Goal: Find specific page/section: Find specific page/section

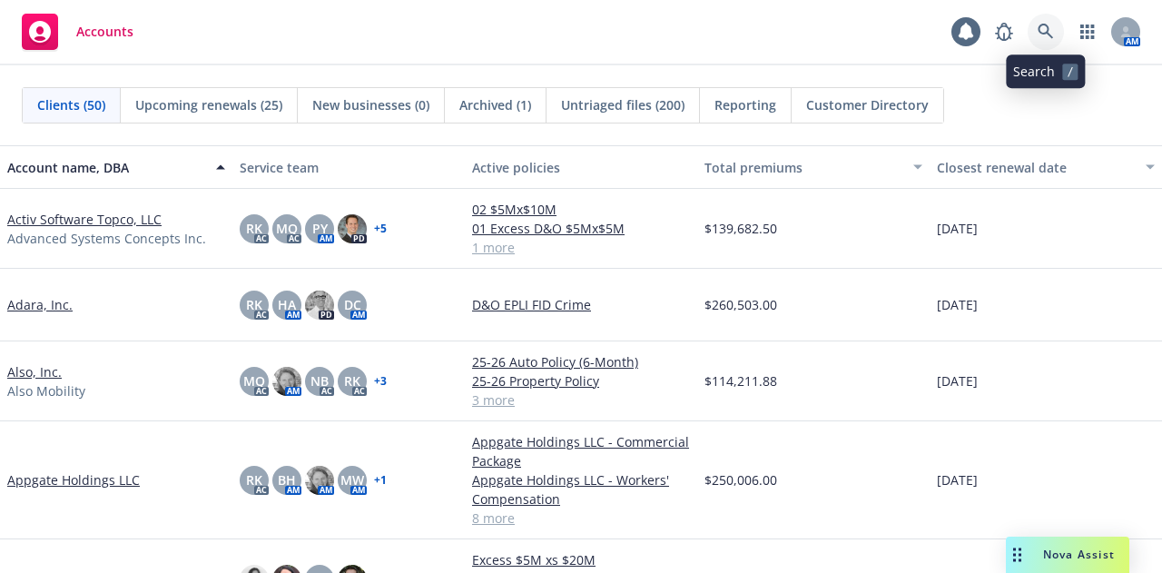
click at [1051, 37] on icon at bounding box center [1045, 31] width 15 height 15
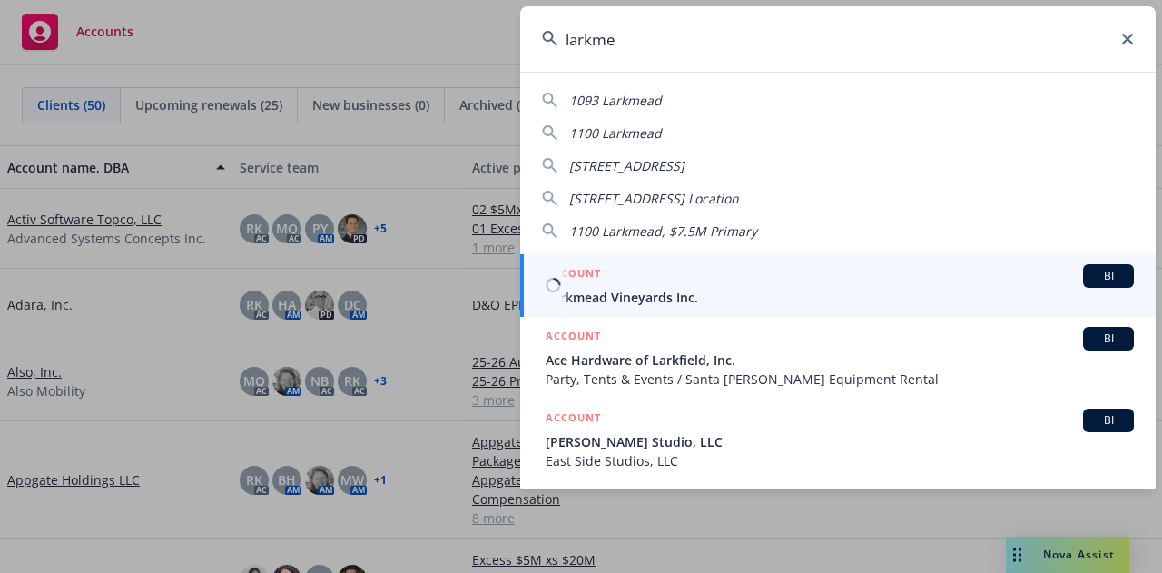
type input "larkme"
click at [812, 281] on div "ACCOUNT BI" at bounding box center [840, 276] width 588 height 24
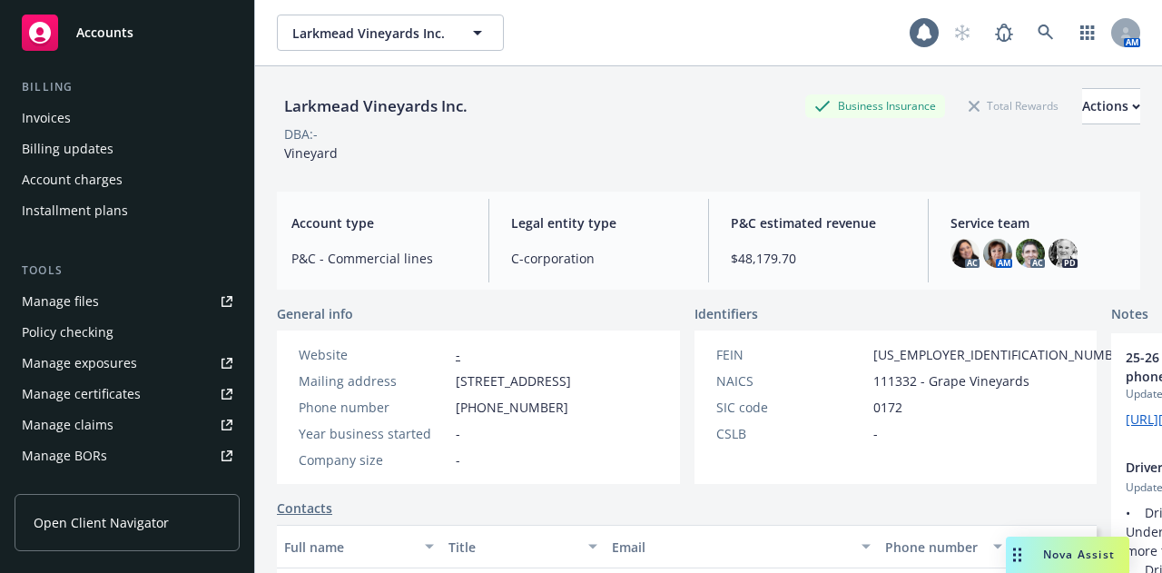
scroll to position [636, 0]
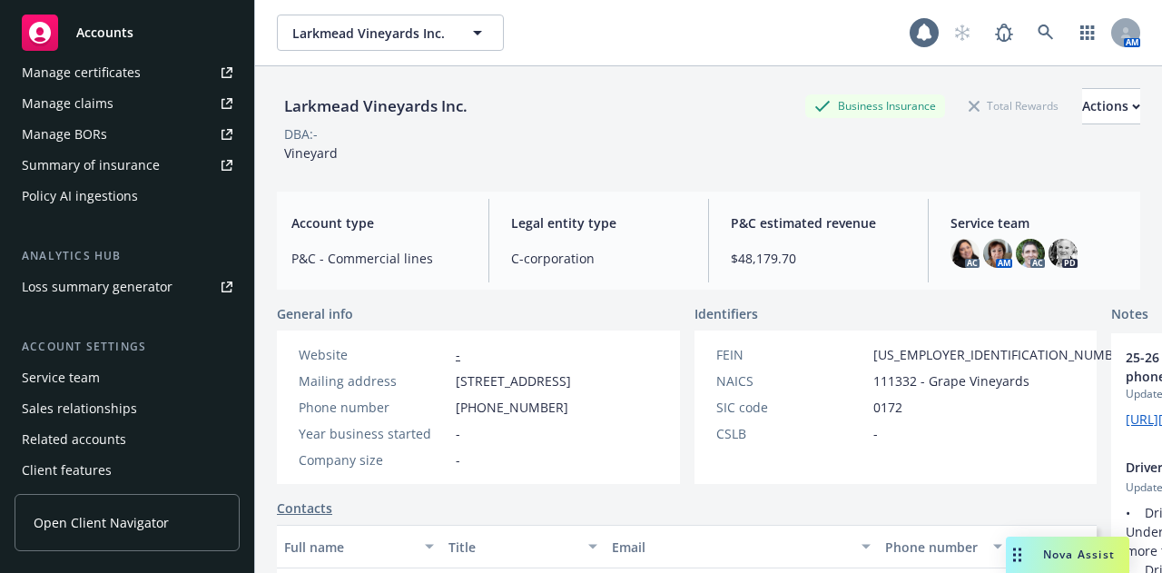
click at [123, 377] on div "Service team" at bounding box center [127, 377] width 211 height 29
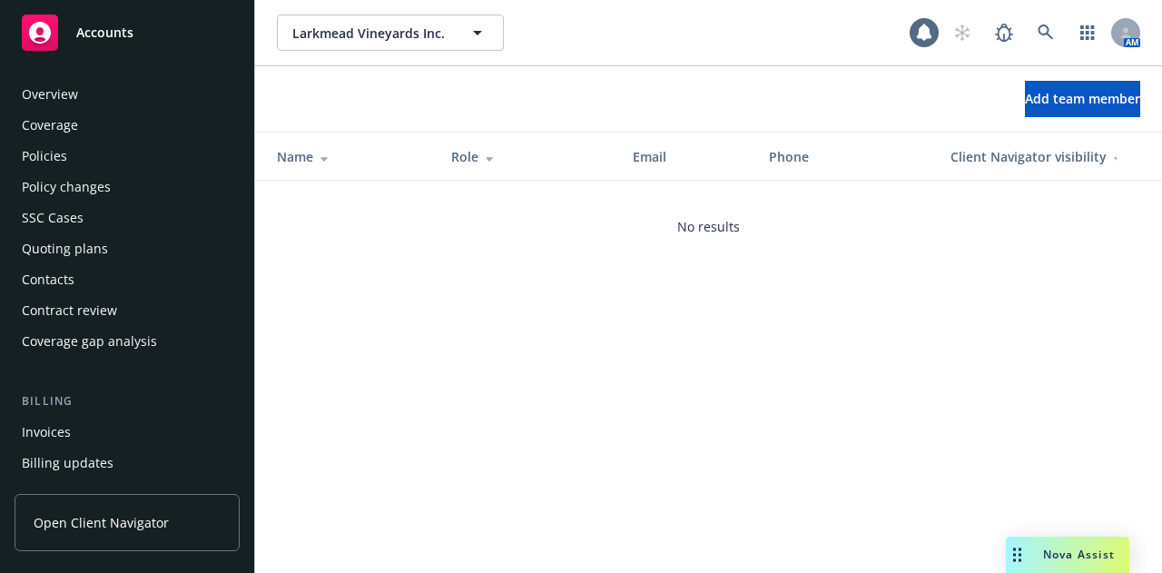
scroll to position [671, 0]
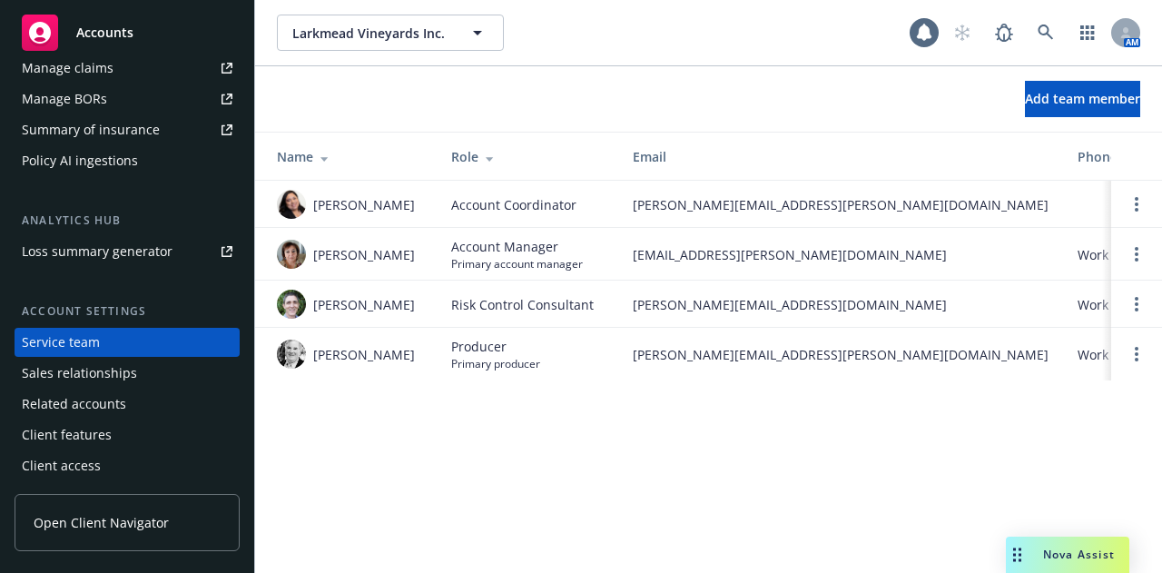
click at [109, 20] on div "Accounts" at bounding box center [127, 33] width 211 height 36
